Goal: Task Accomplishment & Management: Manage account settings

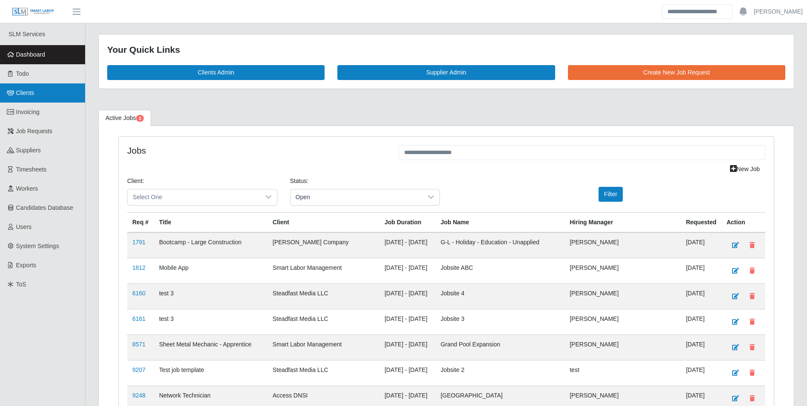
click at [24, 92] on span "Clients" at bounding box center [25, 92] width 18 height 7
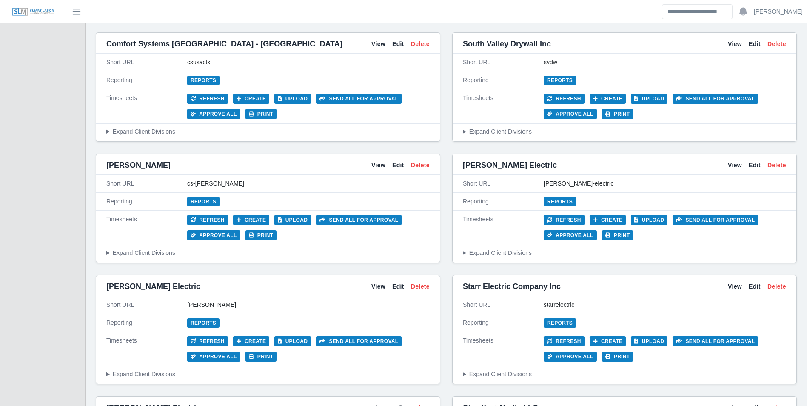
scroll to position [1532, 0]
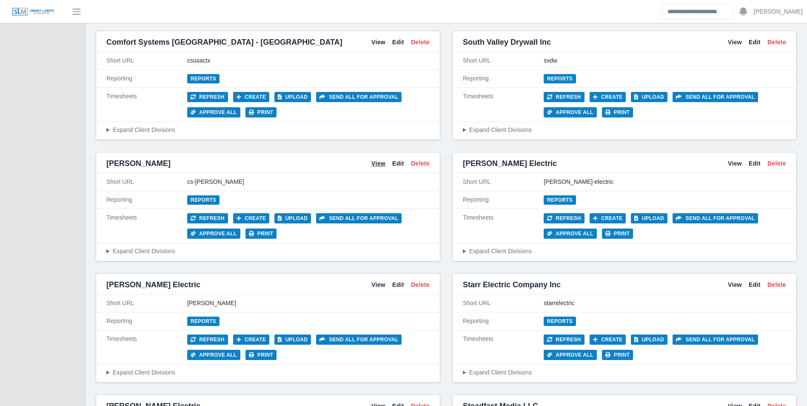
click at [379, 165] on link "View" at bounding box center [379, 163] width 14 height 9
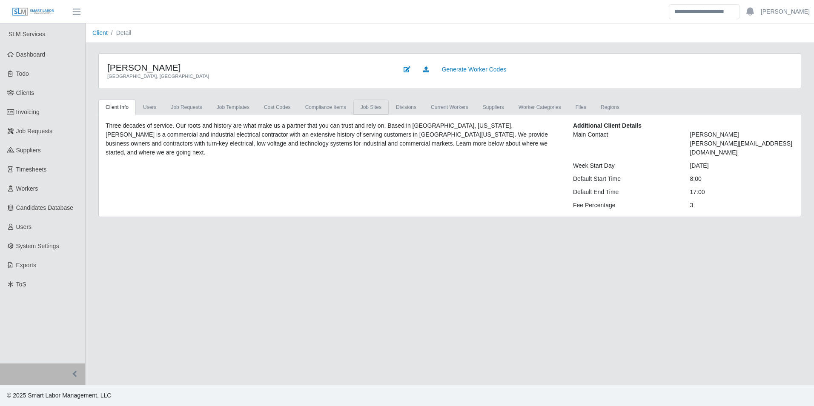
click at [369, 107] on link "job sites" at bounding box center [370, 107] width 35 height 15
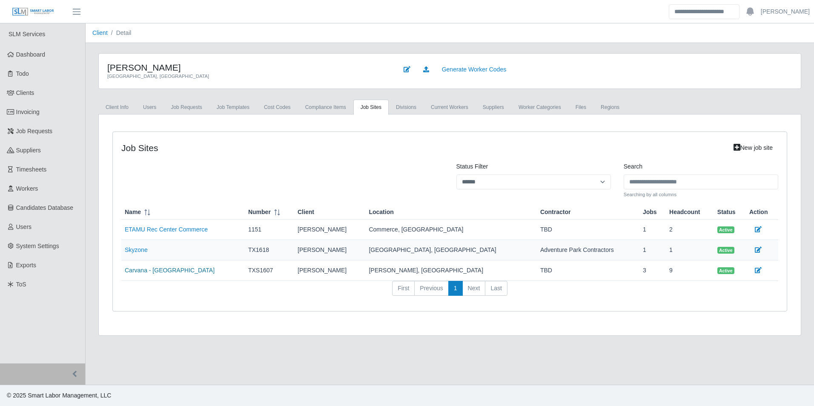
click at [159, 269] on link "Carvana - [GEOGRAPHIC_DATA]" at bounding box center [170, 270] width 90 height 7
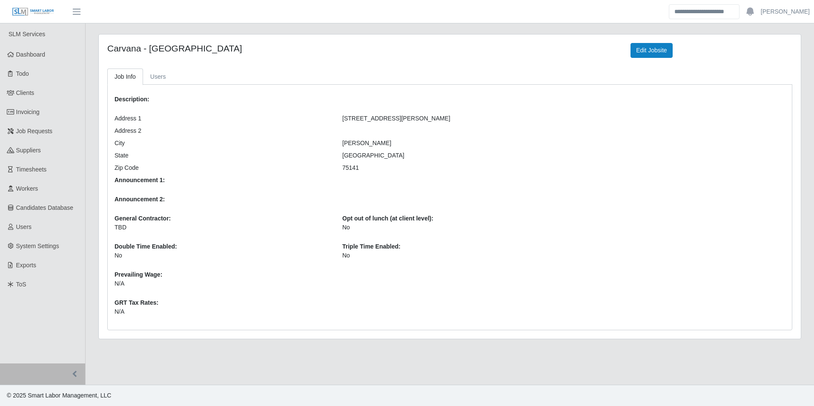
drag, startPoint x: 631, startPoint y: 114, endPoint x: 729, endPoint y: 127, distance: 98.4
click at [634, 114] on div "Description: Address 1 3501 Lancaster Hutchins Rd Address 2 City Hutchins State…" at bounding box center [449, 207] width 683 height 232
click at [507, 81] on div "Job Info Users Description: Address 1 3501 Lancaster Hutchins Rd Address 2 City…" at bounding box center [450, 200] width 698 height 262
click at [45, 53] on span "Dashboard" at bounding box center [30, 54] width 29 height 7
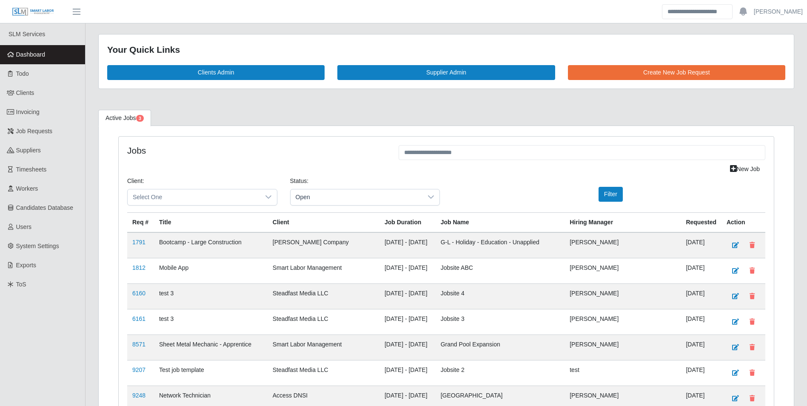
click at [44, 53] on span "Dashboard" at bounding box center [30, 54] width 29 height 7
click at [25, 94] on span "Clients" at bounding box center [25, 92] width 18 height 7
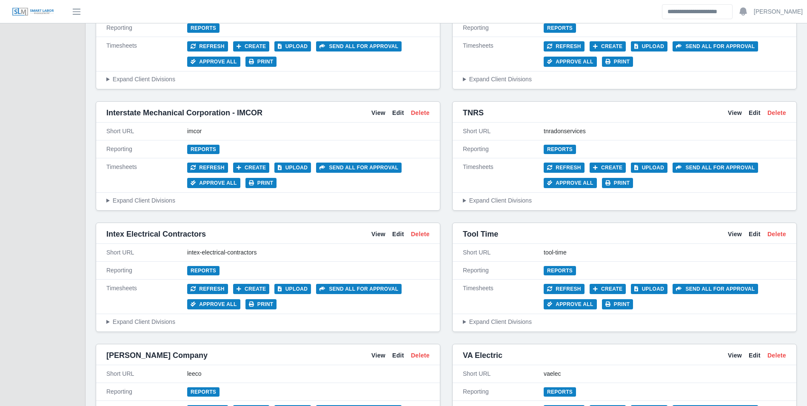
scroll to position [3192, 0]
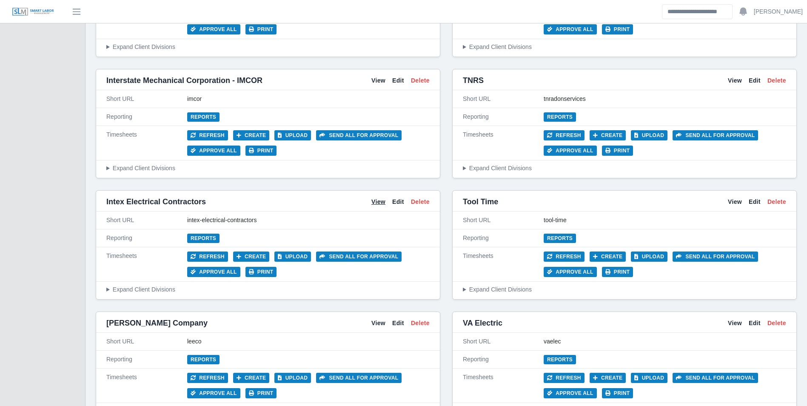
click at [378, 205] on link "View" at bounding box center [379, 201] width 14 height 9
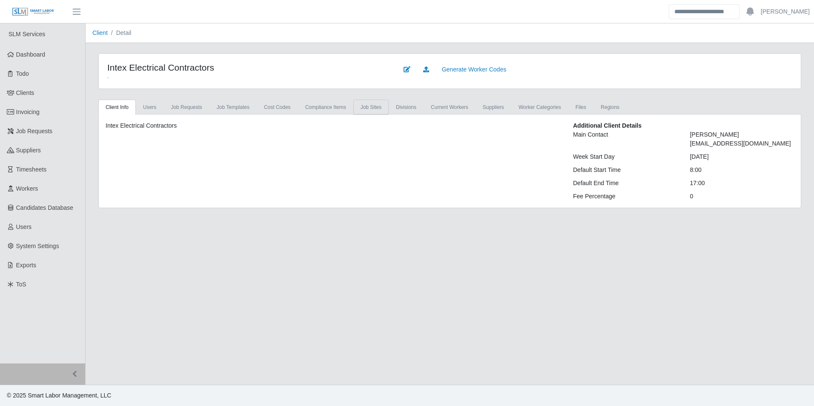
click at [369, 109] on link "job sites" at bounding box center [370, 107] width 35 height 15
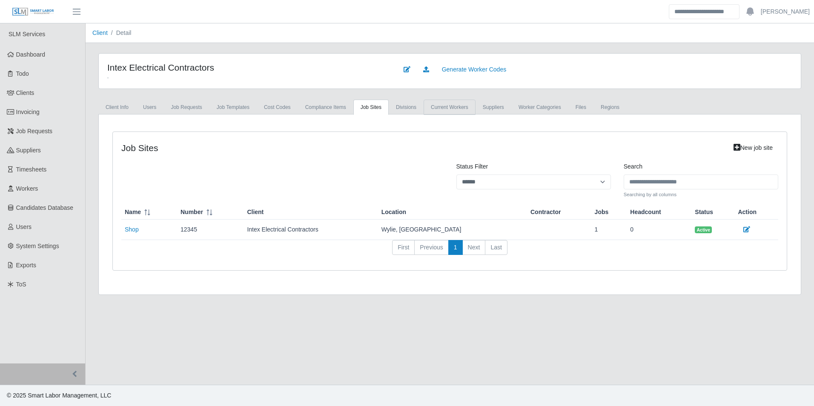
click at [452, 109] on link "Current Workers" at bounding box center [449, 107] width 52 height 15
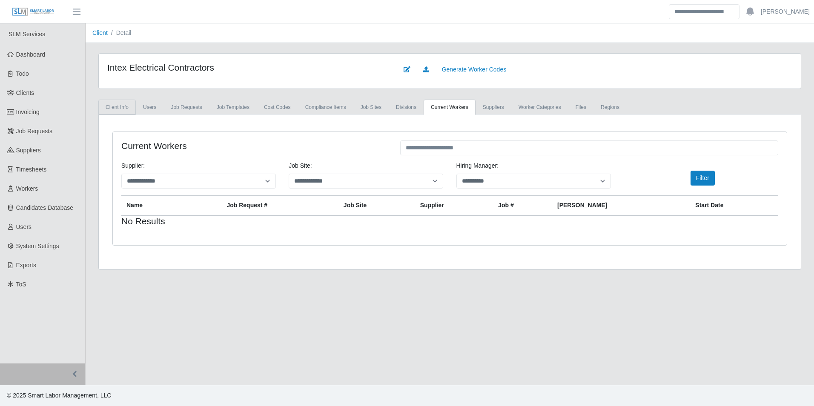
click at [128, 109] on link "Client Info" at bounding box center [116, 107] width 37 height 15
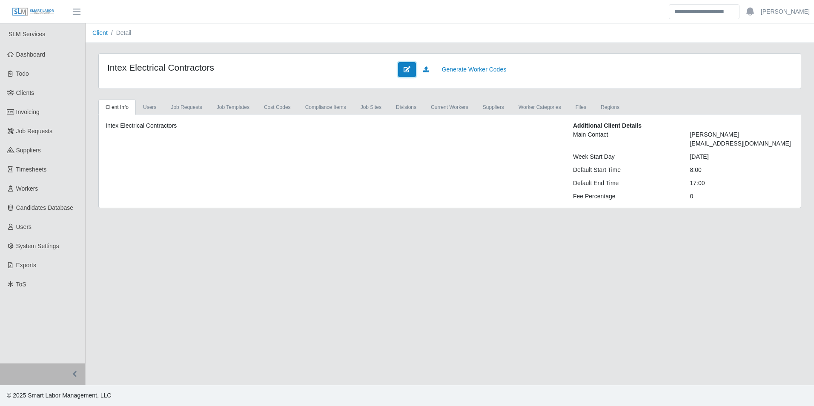
click at [408, 71] on icon at bounding box center [406, 69] width 7 height 6
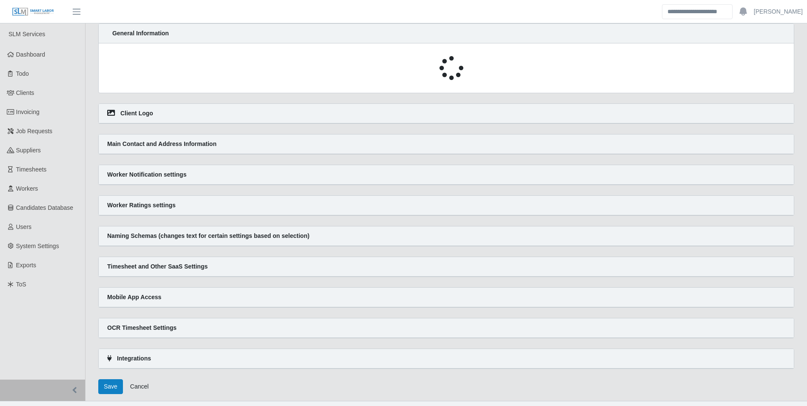
select select
select select "*****"
select select
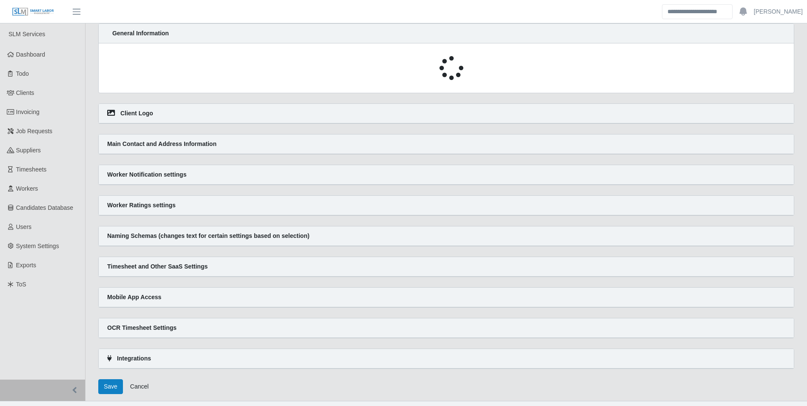
select select "*"
select select
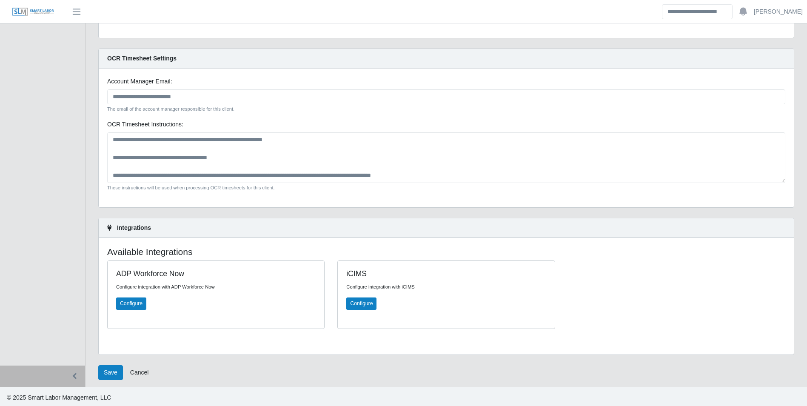
scroll to position [1330, 0]
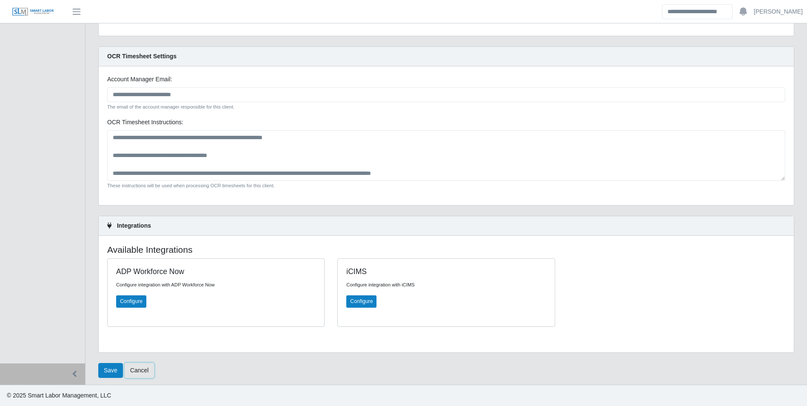
click at [144, 368] on link "Cancel" at bounding box center [140, 370] width 30 height 15
